Goal: Task Accomplishment & Management: Manage account settings

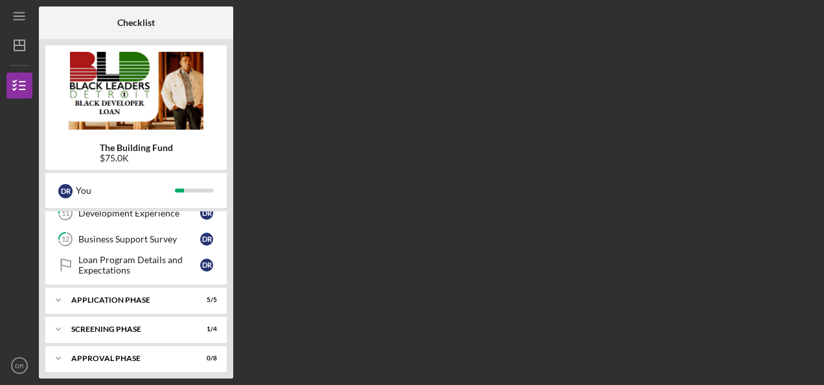
scroll to position [306, 0]
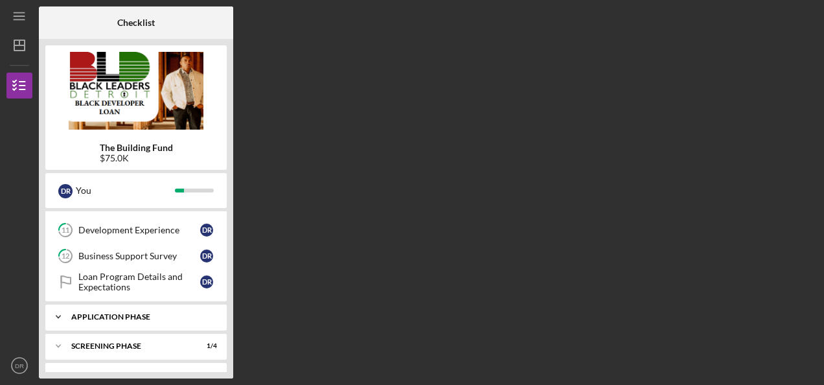
click at [167, 314] on div "Application Phase" at bounding box center [140, 317] width 139 height 8
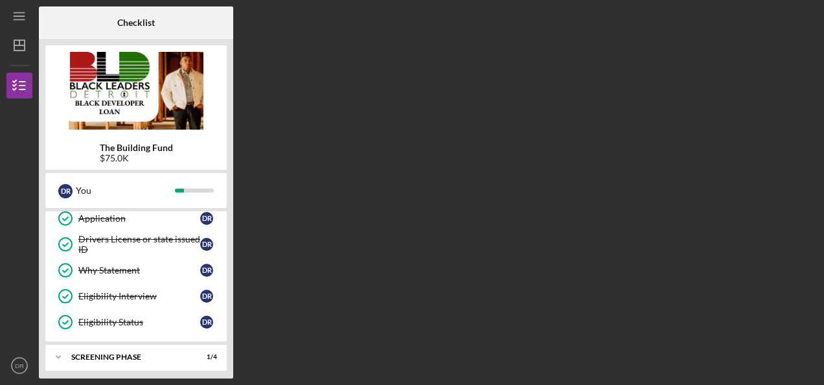
scroll to position [444, 0]
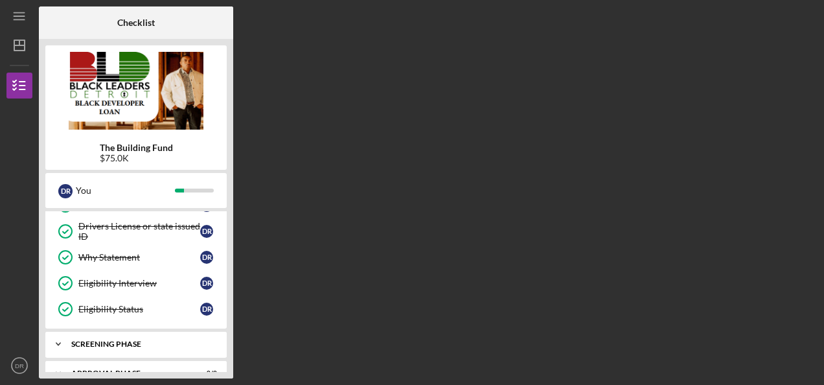
click at [159, 331] on div "Icon/Expander Screening Phase 1 / 4" at bounding box center [135, 344] width 181 height 26
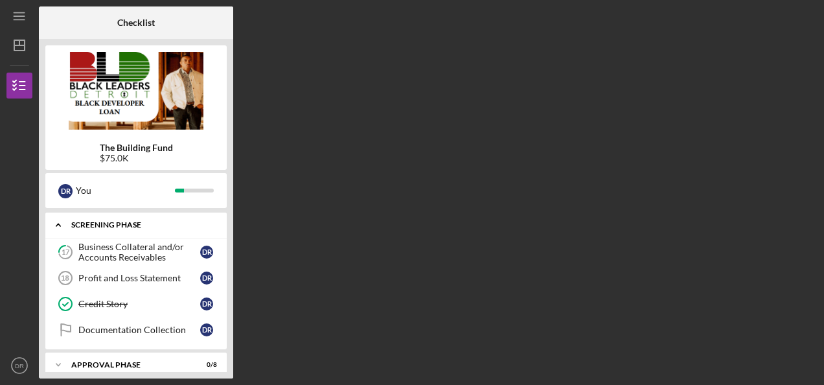
scroll to position [566, 0]
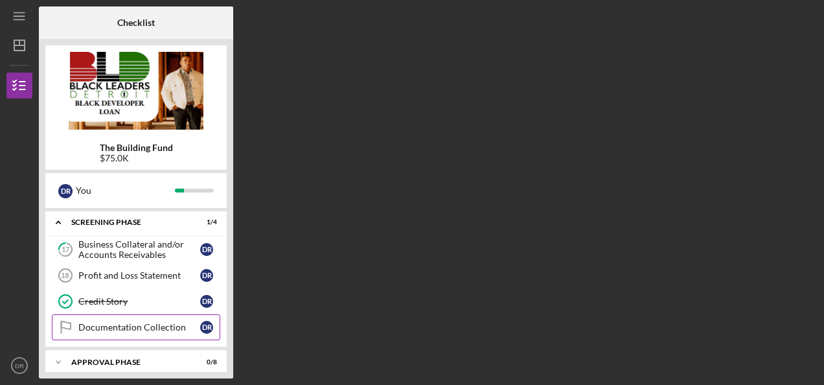
click at [157, 322] on div "Documentation Collection" at bounding box center [139, 327] width 122 height 10
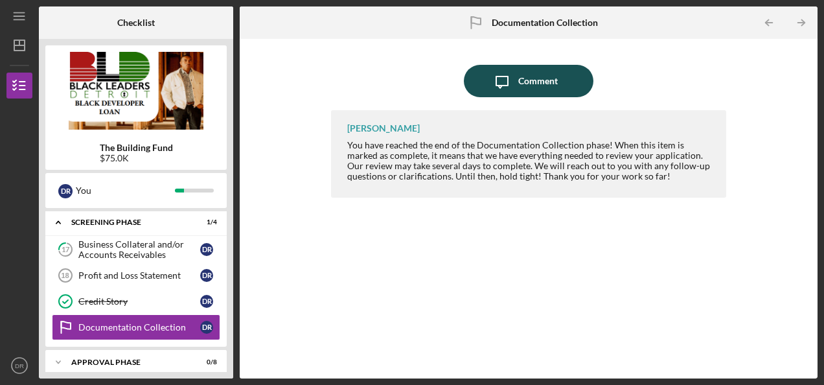
click at [527, 82] on div "Comment" at bounding box center [538, 81] width 40 height 32
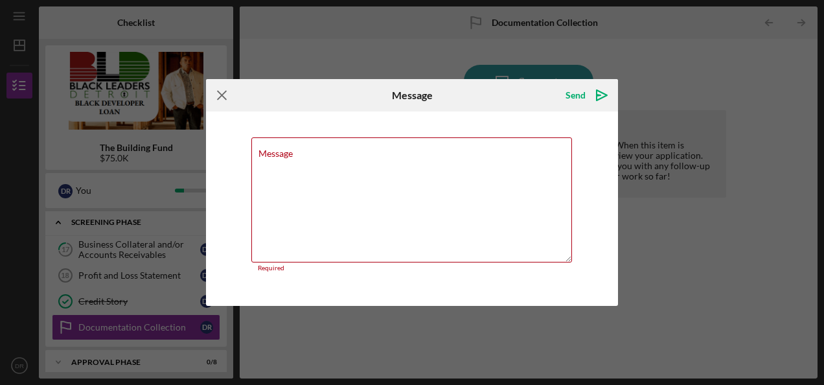
click at [224, 97] on g at bounding box center [222, 95] width 8 height 8
